Goal: Entertainment & Leisure: Browse casually

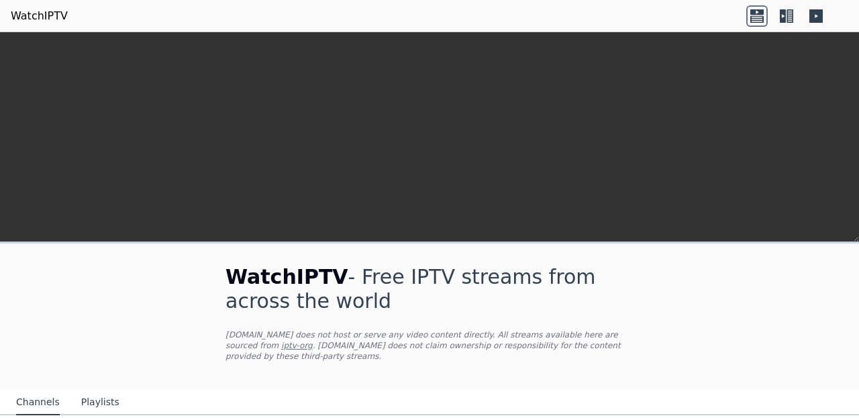
scroll to position [240, 0]
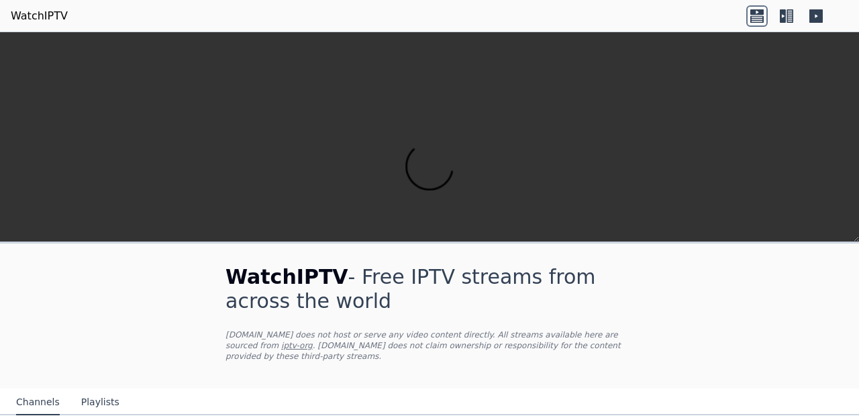
scroll to position [514, 0]
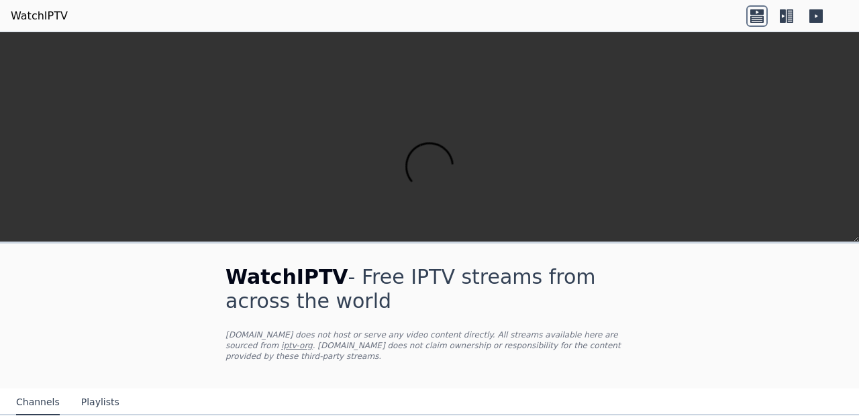
scroll to position [1457, 0]
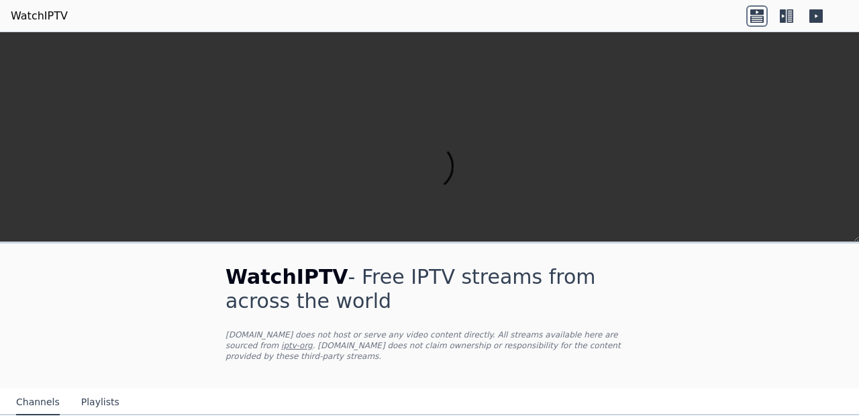
scroll to position [711, 0]
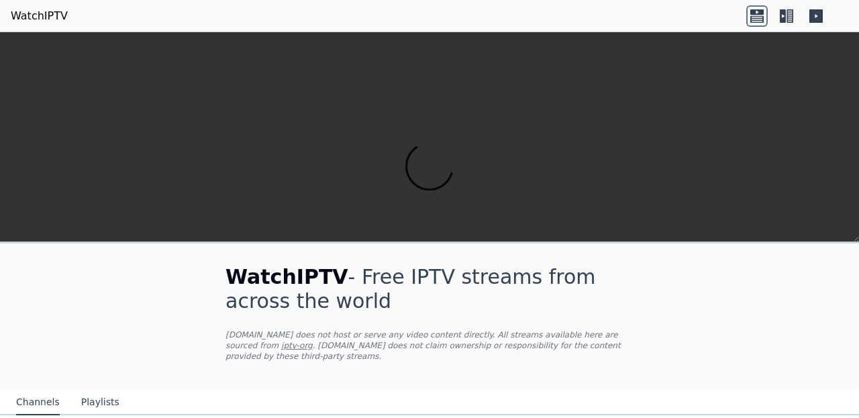
scroll to position [0, 0]
